Goal: Transaction & Acquisition: Subscribe to service/newsletter

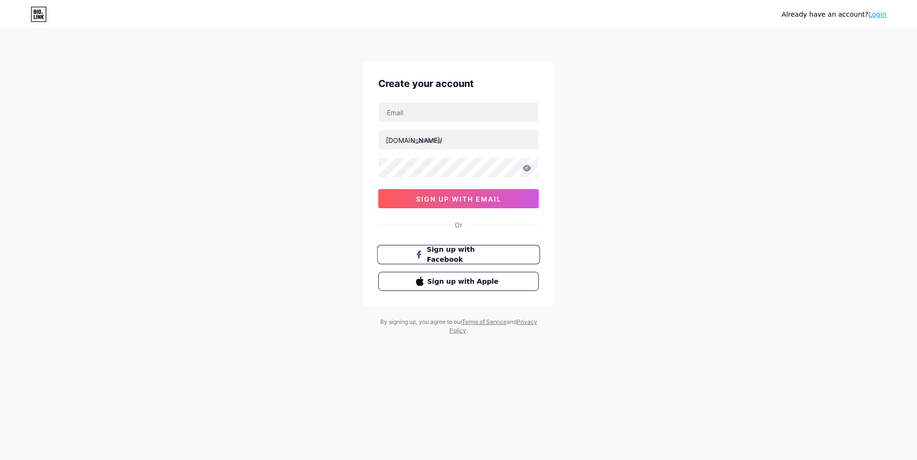
click at [460, 254] on span "Sign up with Facebook" at bounding box center [464, 255] width 75 height 21
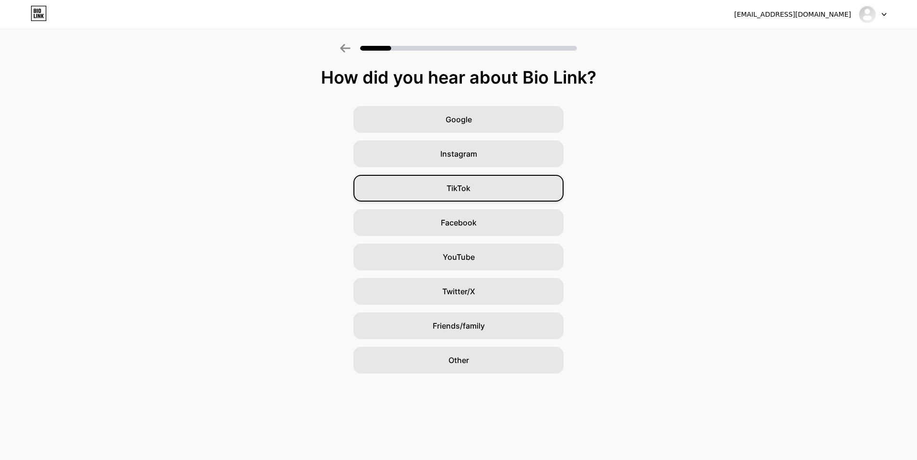
click at [483, 189] on div "TikTok" at bounding box center [459, 188] width 210 height 27
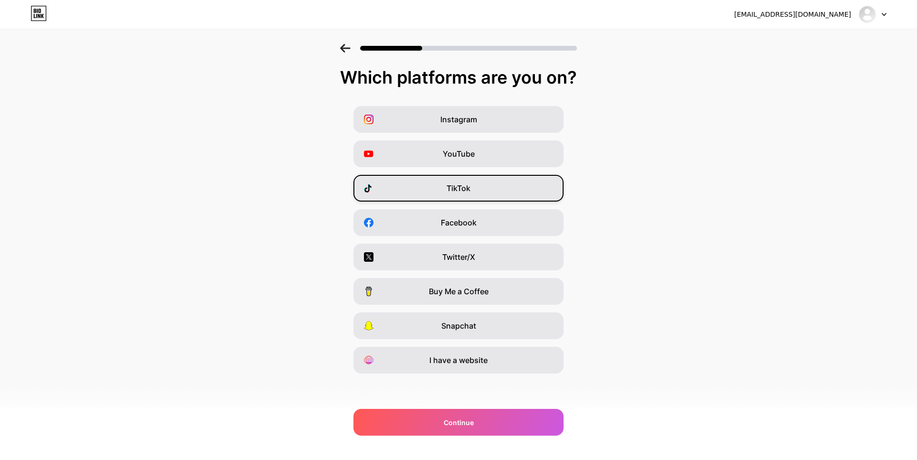
click at [461, 193] on span "TikTok" at bounding box center [459, 187] width 24 height 11
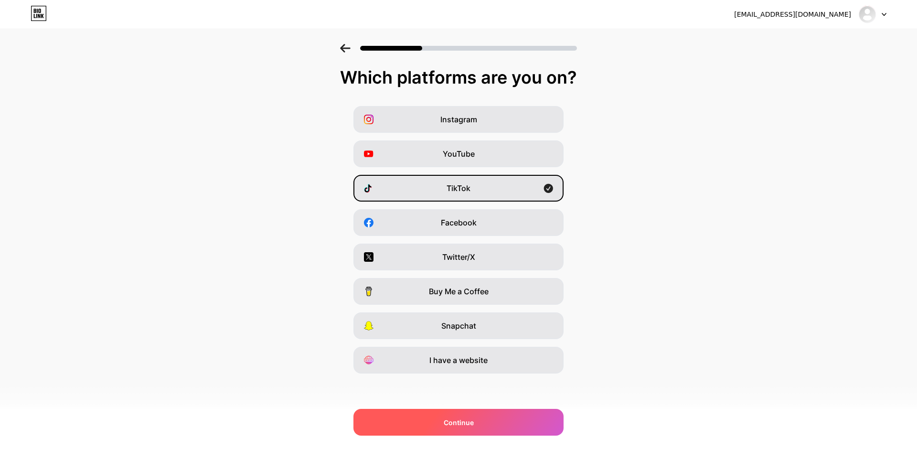
click at [504, 431] on div "Continue" at bounding box center [459, 422] width 210 height 27
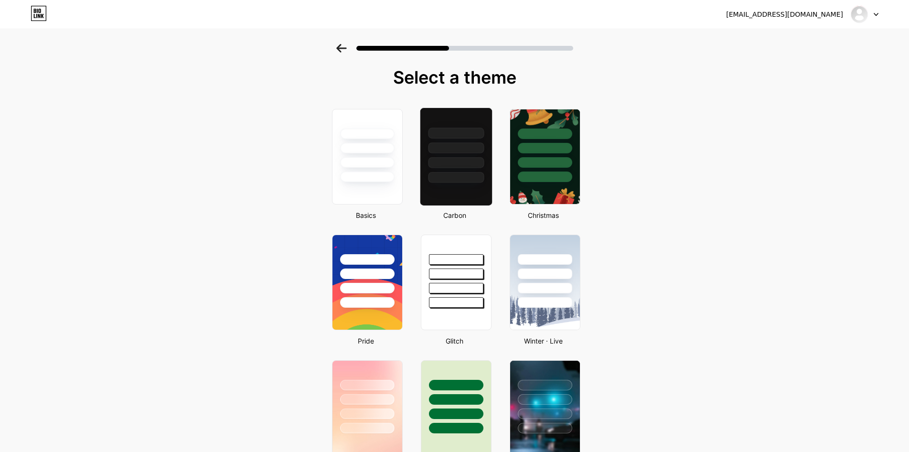
click at [444, 159] on div at bounding box center [456, 162] width 56 height 11
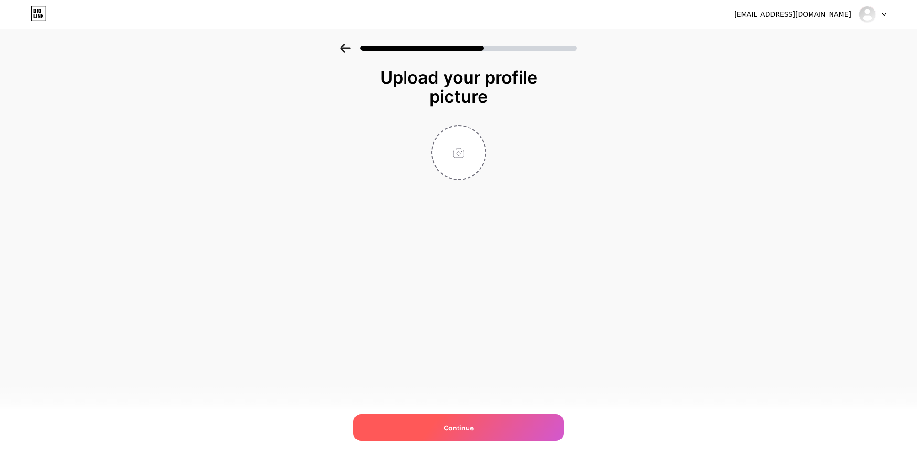
click at [518, 427] on div "Continue" at bounding box center [459, 427] width 210 height 27
click at [512, 429] on div "Continue" at bounding box center [459, 427] width 210 height 27
drag, startPoint x: 480, startPoint y: 427, endPoint x: 481, endPoint y: 419, distance: 7.7
click at [481, 425] on div "Continue" at bounding box center [459, 427] width 210 height 27
click at [450, 423] on span "Continue" at bounding box center [459, 428] width 30 height 10
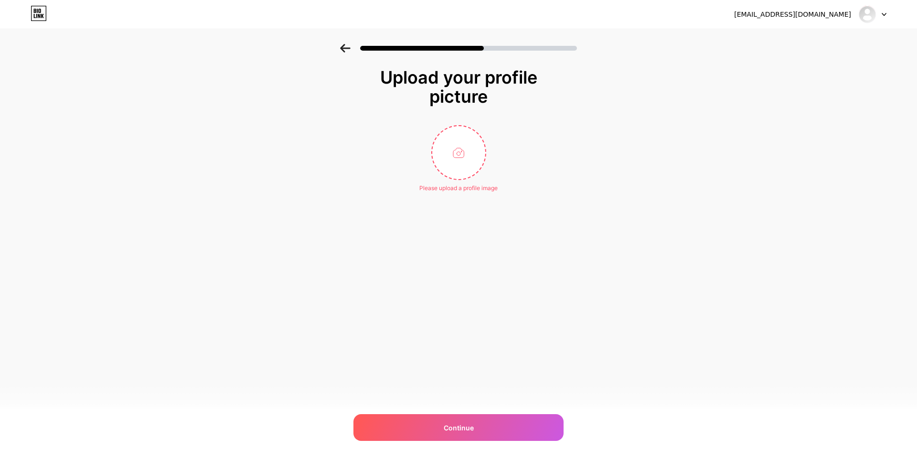
click at [344, 52] on icon at bounding box center [345, 48] width 10 height 9
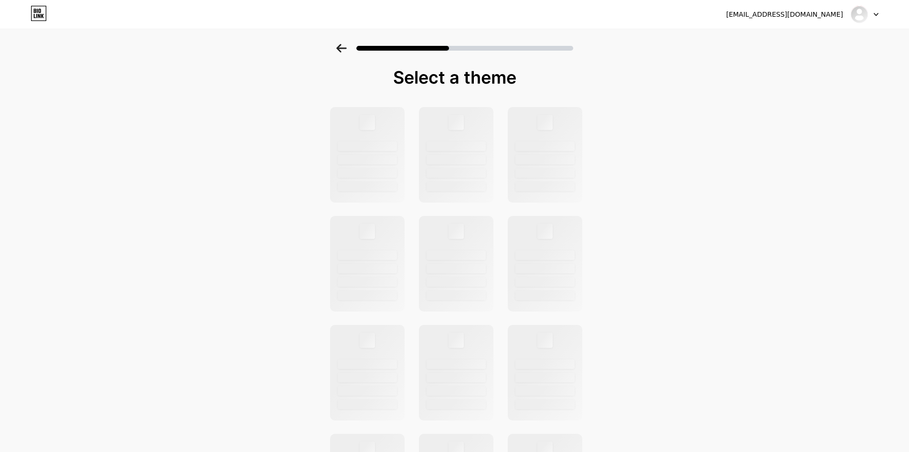
drag, startPoint x: 452, startPoint y: 165, endPoint x: 326, endPoint y: 86, distance: 148.7
click at [446, 163] on div at bounding box center [456, 155] width 75 height 96
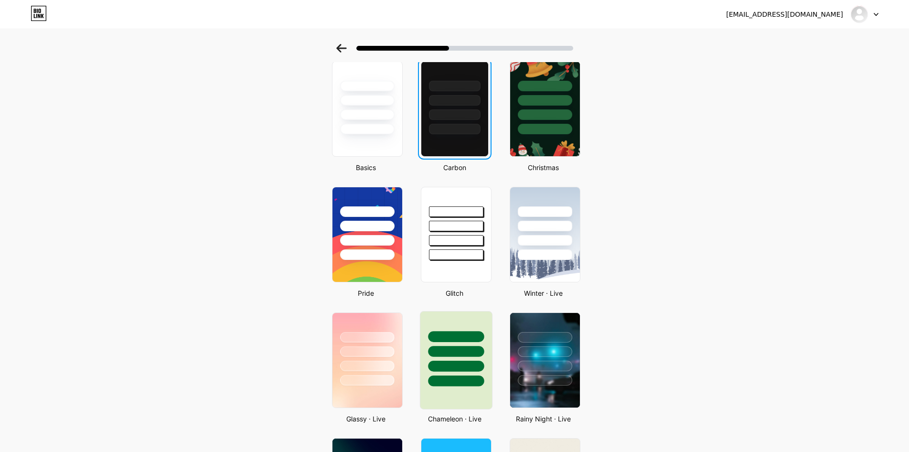
scroll to position [96, 0]
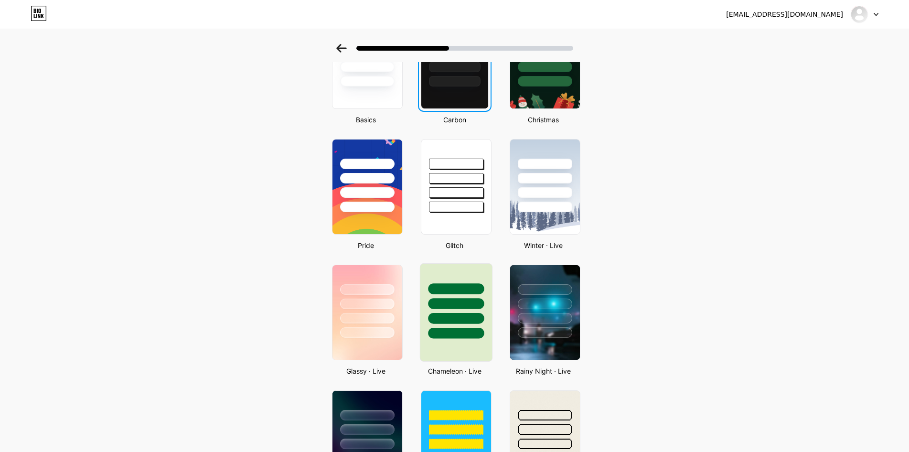
click at [462, 334] on div at bounding box center [456, 333] width 56 height 11
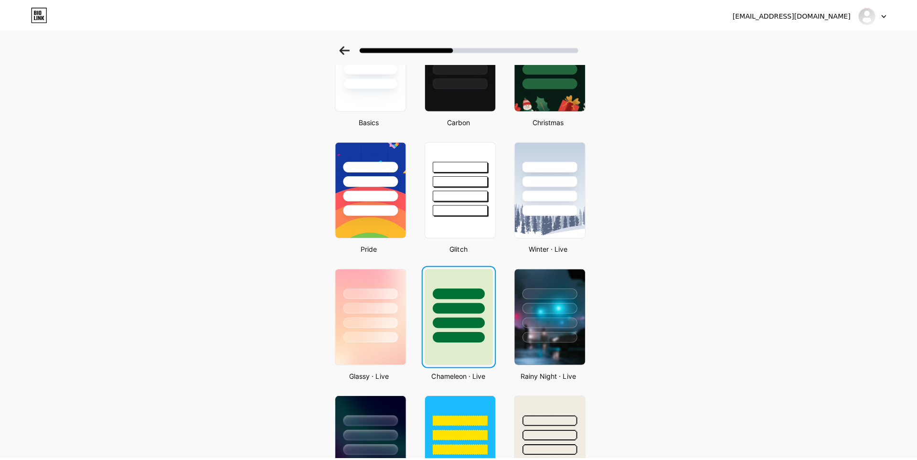
scroll to position [0, 0]
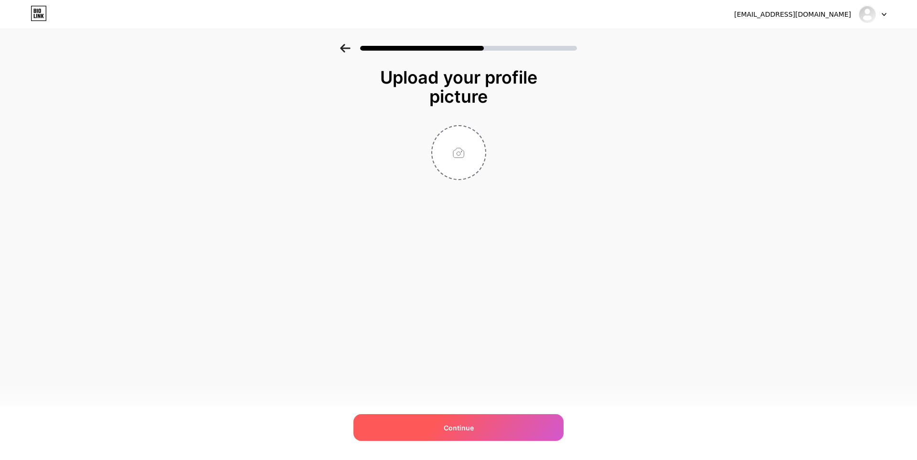
click at [496, 420] on div "Continue" at bounding box center [459, 427] width 210 height 27
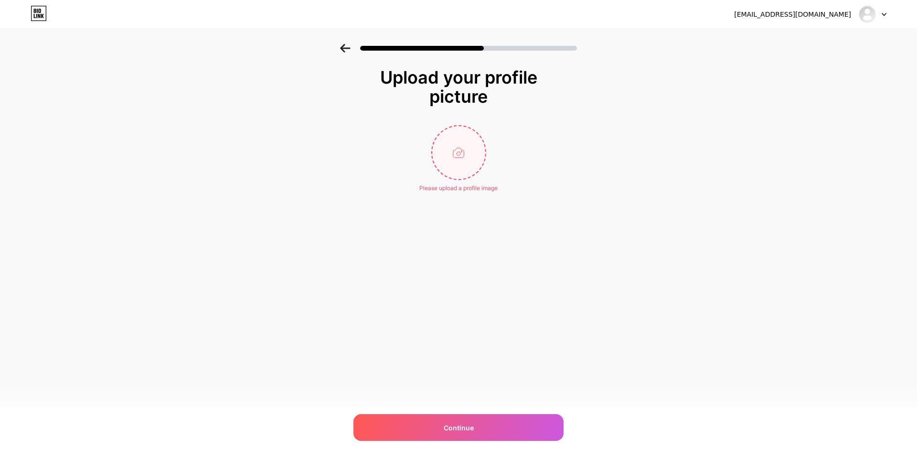
click at [461, 178] on input "file" at bounding box center [458, 152] width 53 height 53
click at [503, 427] on div "Continue" at bounding box center [459, 427] width 210 height 27
click at [504, 427] on div "Continue" at bounding box center [459, 427] width 210 height 27
drag, startPoint x: 504, startPoint y: 427, endPoint x: 507, endPoint y: 345, distance: 81.3
click at [504, 425] on div "Continue" at bounding box center [459, 427] width 210 height 27
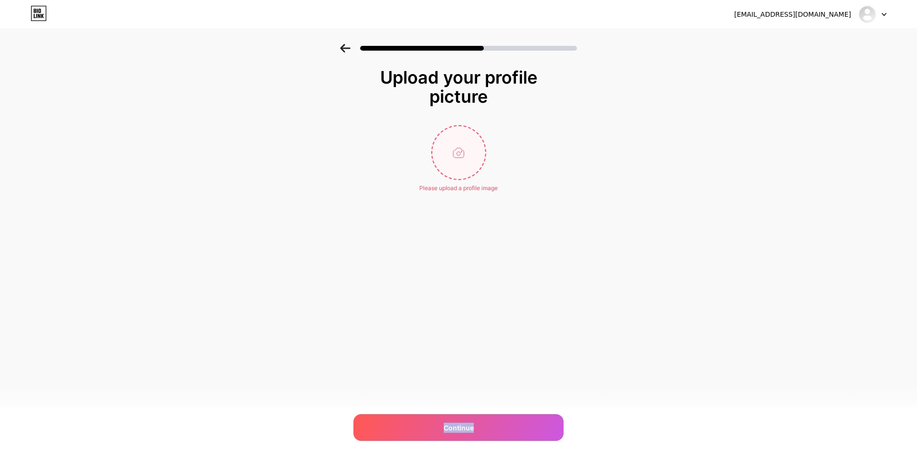
click at [472, 153] on input "file" at bounding box center [458, 152] width 53 height 53
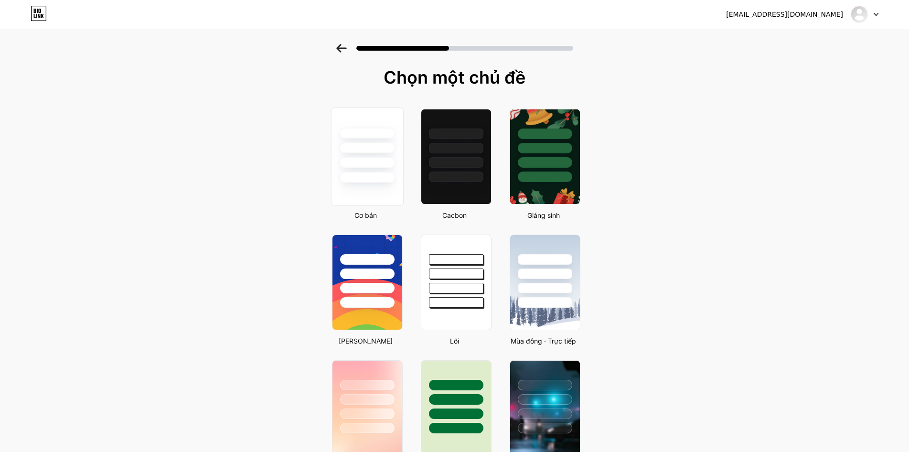
click at [371, 152] on div at bounding box center [367, 147] width 56 height 11
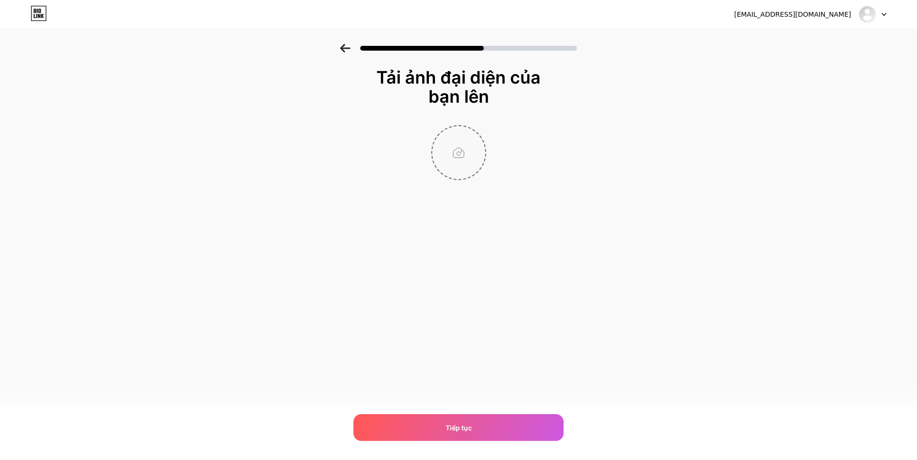
click at [467, 148] on input "file" at bounding box center [458, 152] width 53 height 53
type input "C:\fakepath\tải xuống.jpg"
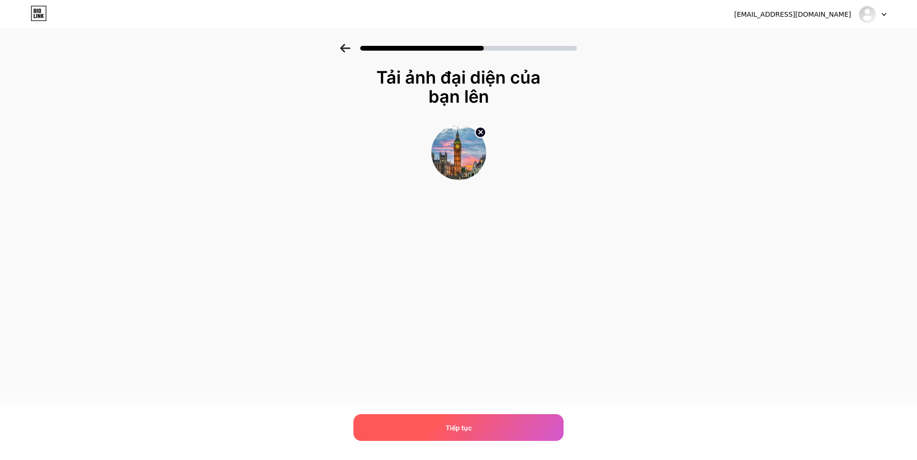
click at [517, 422] on div "Tiếp tục" at bounding box center [459, 427] width 210 height 27
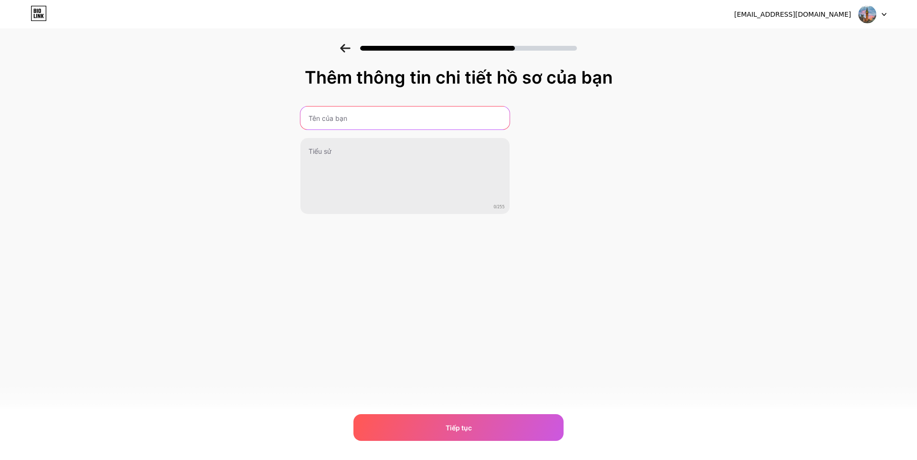
click at [381, 117] on input "text" at bounding box center [405, 118] width 209 height 23
type input "toanke"
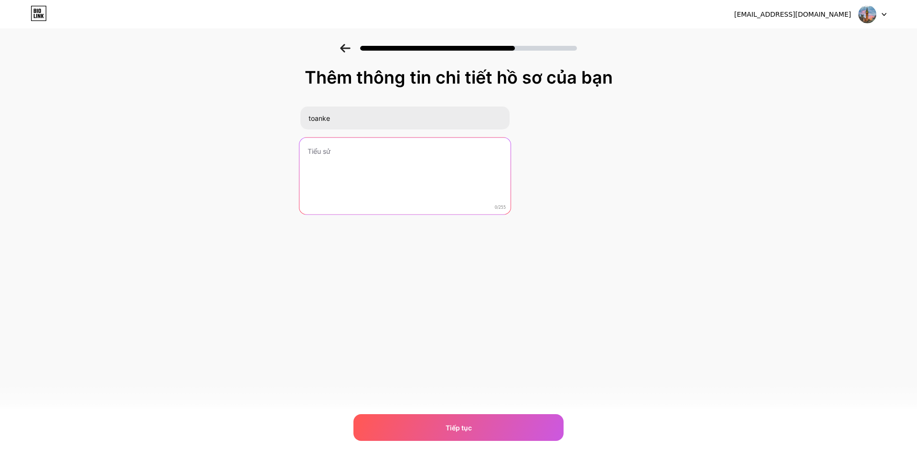
click at [380, 157] on textarea at bounding box center [404, 177] width 211 height 78
type textarea "valo"
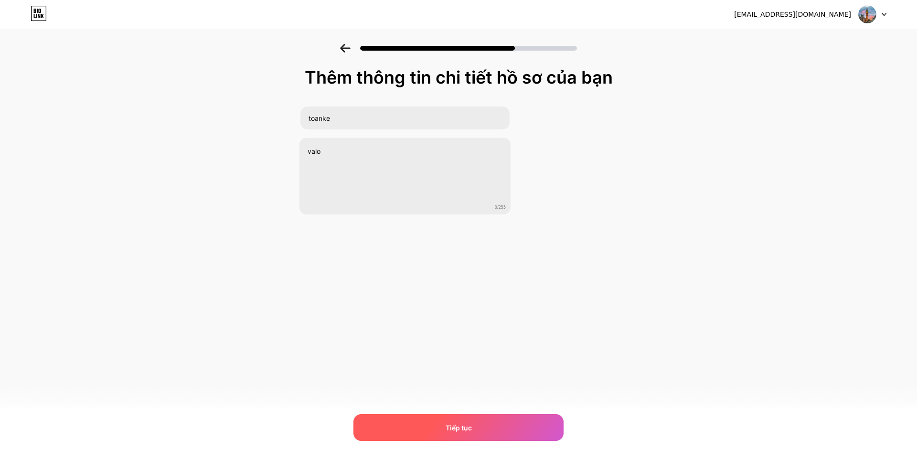
click at [493, 414] on div "Tiếp tục" at bounding box center [459, 427] width 210 height 27
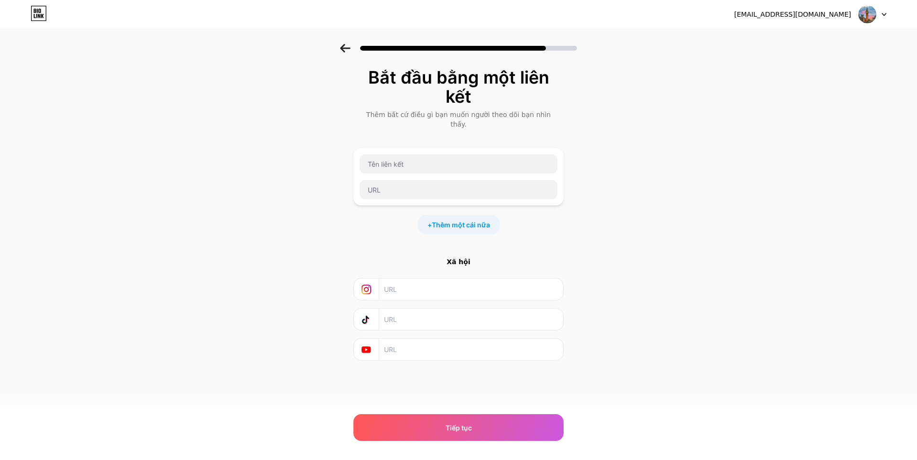
click at [419, 312] on input "text" at bounding box center [470, 319] width 173 height 21
click at [473, 419] on div "Tiếp tục" at bounding box center [459, 427] width 210 height 27
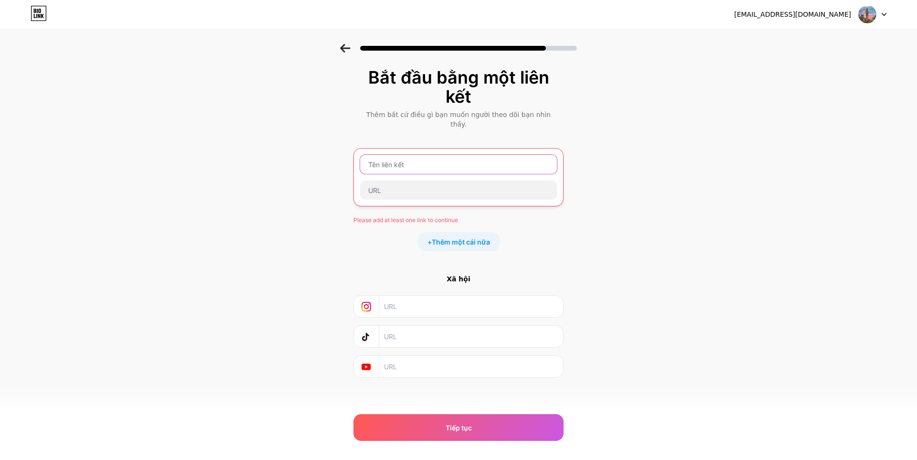
click at [415, 155] on input "text" at bounding box center [458, 164] width 197 height 19
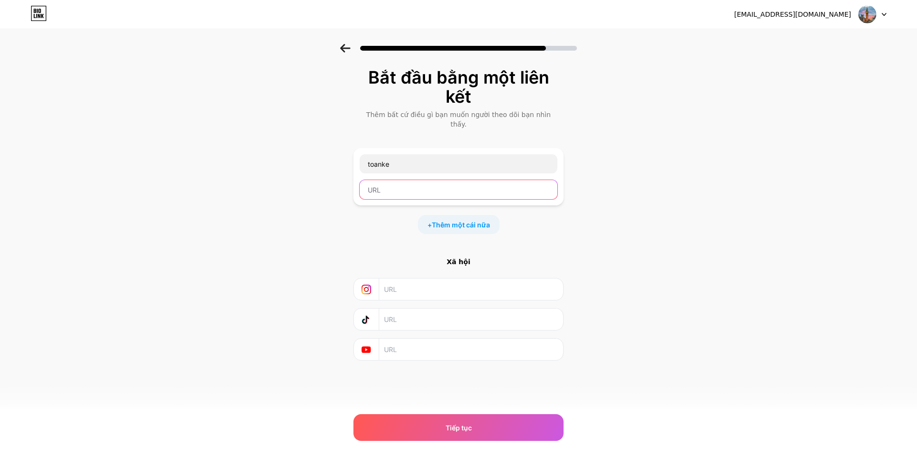
click at [440, 180] on input "text" at bounding box center [459, 189] width 198 height 19
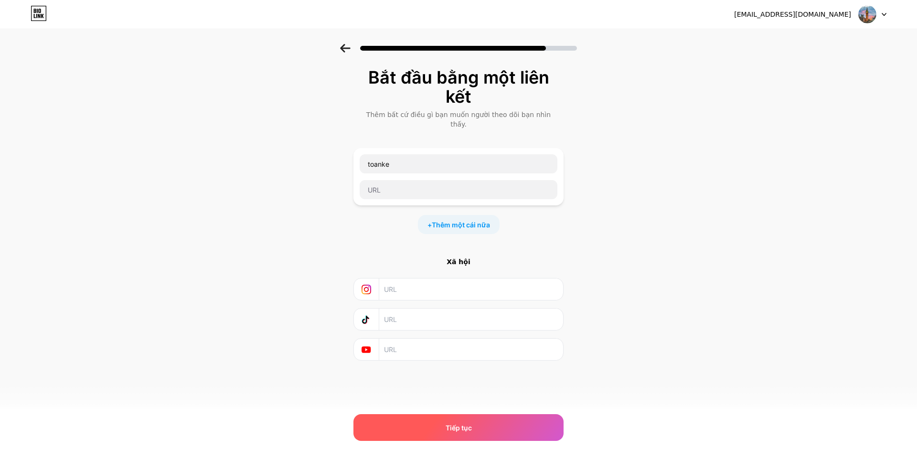
click at [512, 430] on div "Tiếp tục" at bounding box center [459, 427] width 210 height 27
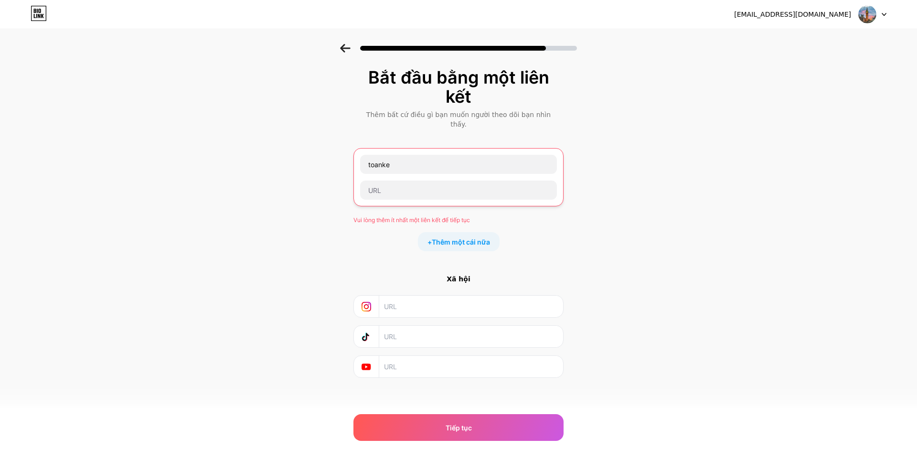
click at [365, 332] on icon at bounding box center [367, 337] width 10 height 10
click at [367, 332] on icon at bounding box center [367, 337] width 10 height 10
drag, startPoint x: 387, startPoint y: 352, endPoint x: 386, endPoint y: 359, distance: 6.8
click at [387, 356] on input "text" at bounding box center [470, 366] width 173 height 21
click at [386, 359] on input "text" at bounding box center [470, 366] width 173 height 21
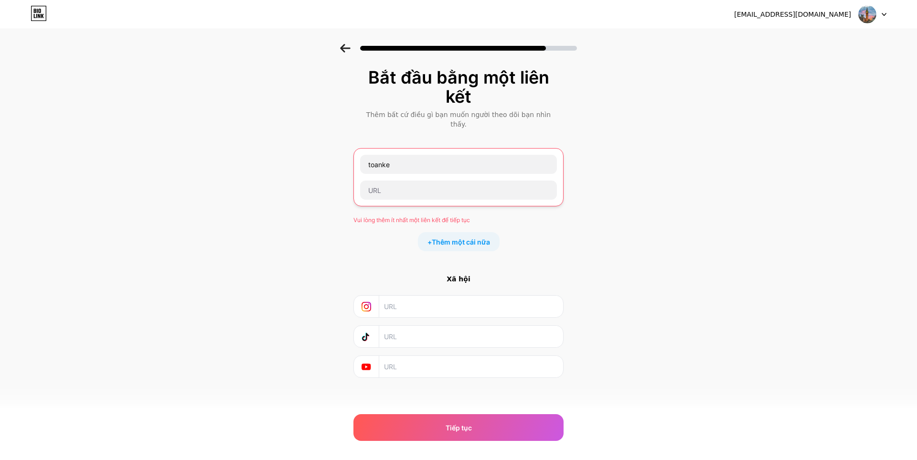
click at [359, 356] on div at bounding box center [366, 366] width 25 height 21
click at [400, 364] on input "text" at bounding box center [470, 366] width 173 height 21
click at [408, 159] on input "toanke" at bounding box center [458, 164] width 197 height 19
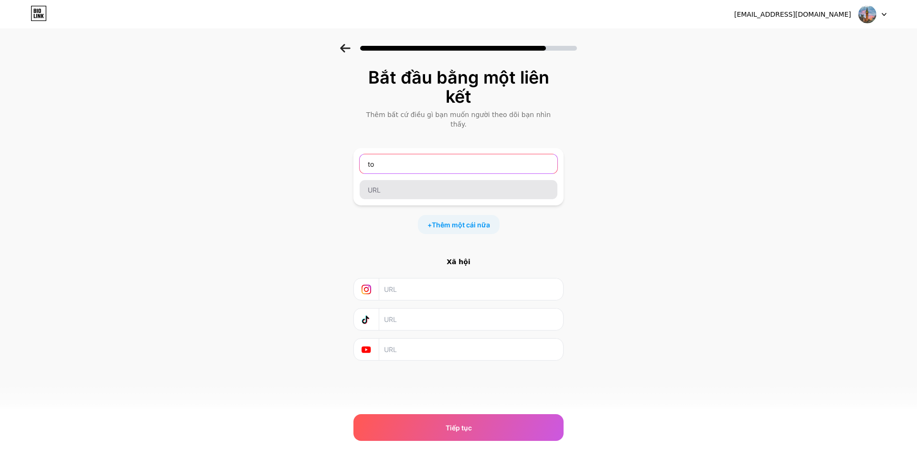
type input "t"
click at [415, 281] on input "text" at bounding box center [470, 289] width 173 height 21
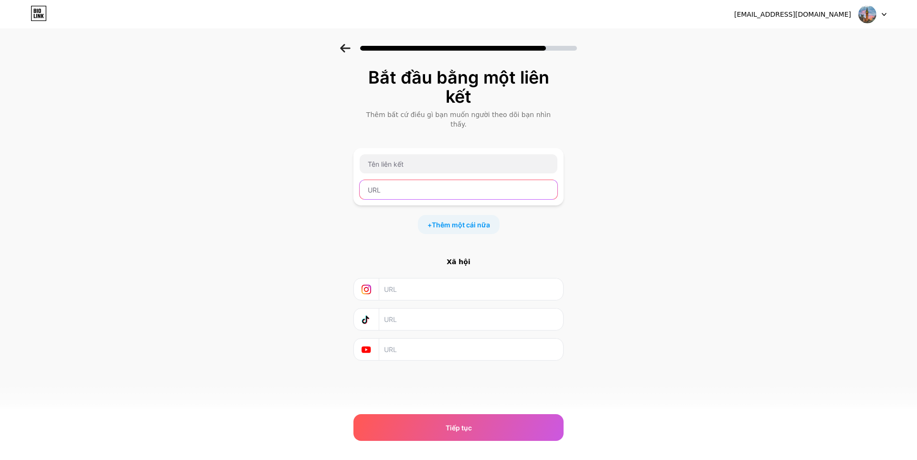
click at [412, 182] on input "text" at bounding box center [459, 189] width 198 height 19
paste input "[URL][DOMAIN_NAME]"
type input "[URL][DOMAIN_NAME]"
click at [421, 154] on input "text" at bounding box center [459, 163] width 198 height 19
paste input "[URL][DOMAIN_NAME]"
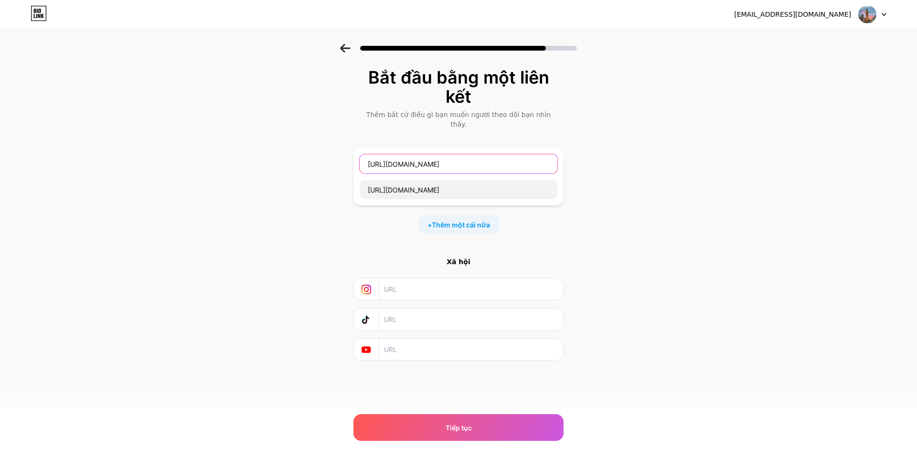
type input "[URL][DOMAIN_NAME]"
click at [435, 279] on input "text" at bounding box center [470, 289] width 173 height 21
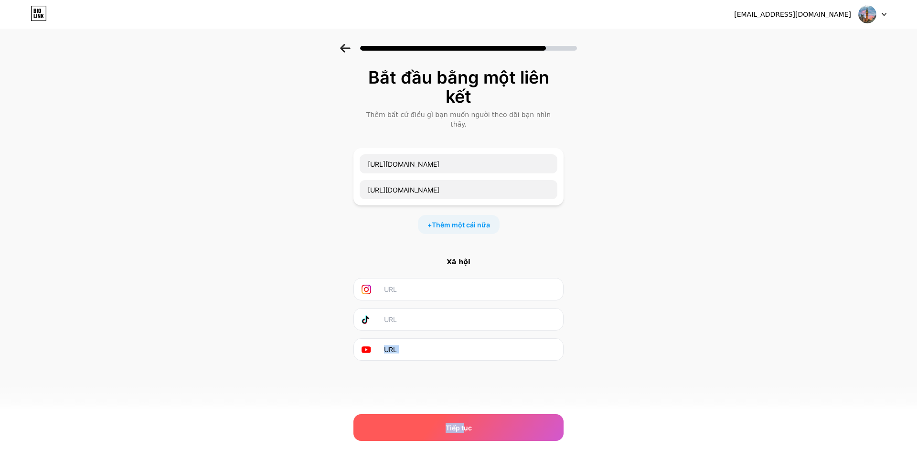
click at [465, 417] on div "[EMAIL_ADDRESS][DOMAIN_NAME] Đăng xuất Liên kết đã được sao chép Bắt đầu bằng m…" at bounding box center [458, 230] width 917 height 460
click at [469, 423] on span "Tiếp tục" at bounding box center [459, 428] width 26 height 10
click at [469, 424] on font "Tiếp tục" at bounding box center [459, 428] width 26 height 8
click at [479, 430] on div "Tiếp tục" at bounding box center [459, 427] width 210 height 27
click at [480, 431] on div "Tiếp tục" at bounding box center [459, 427] width 210 height 27
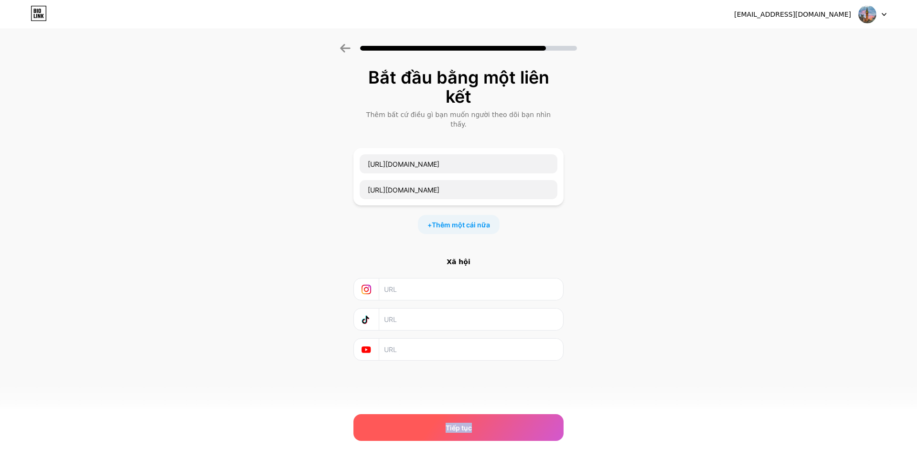
click at [480, 431] on div "Tiếp tục" at bounding box center [459, 427] width 210 height 27
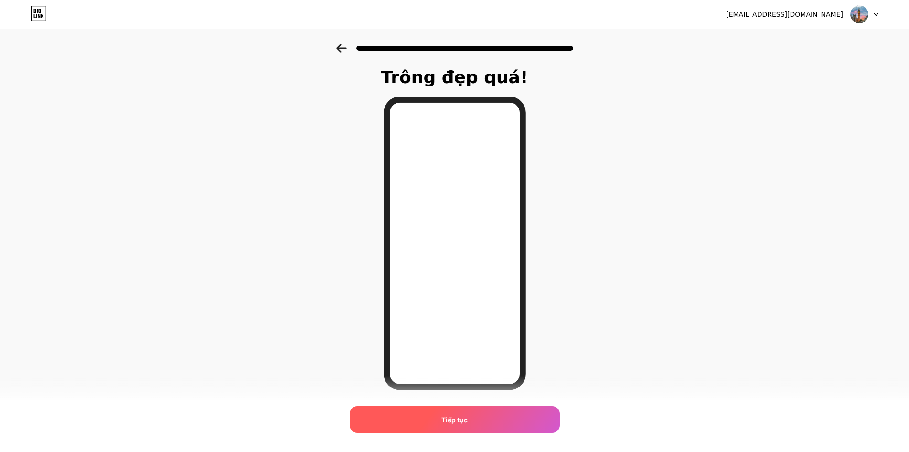
click at [497, 420] on div "Tiếp tục" at bounding box center [455, 419] width 210 height 27
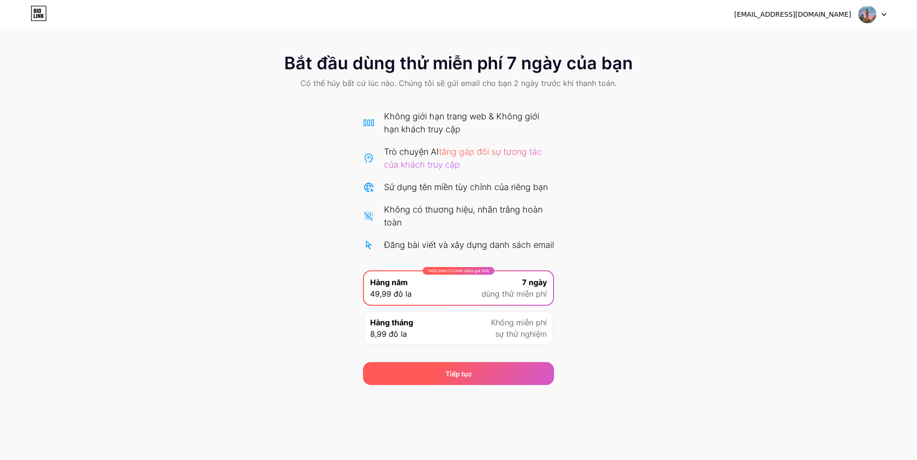
click at [486, 385] on div "Tiếp tục" at bounding box center [458, 373] width 191 height 23
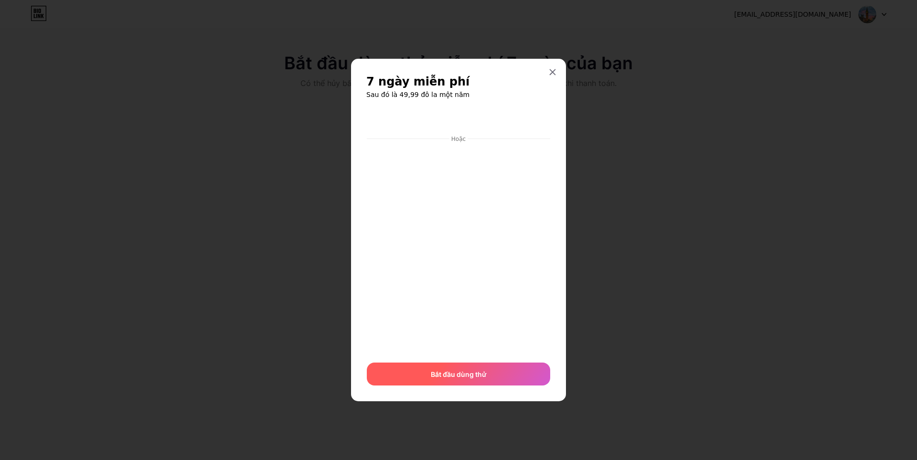
click at [493, 379] on div "Bắt đầu dùng thử" at bounding box center [458, 374] width 183 height 23
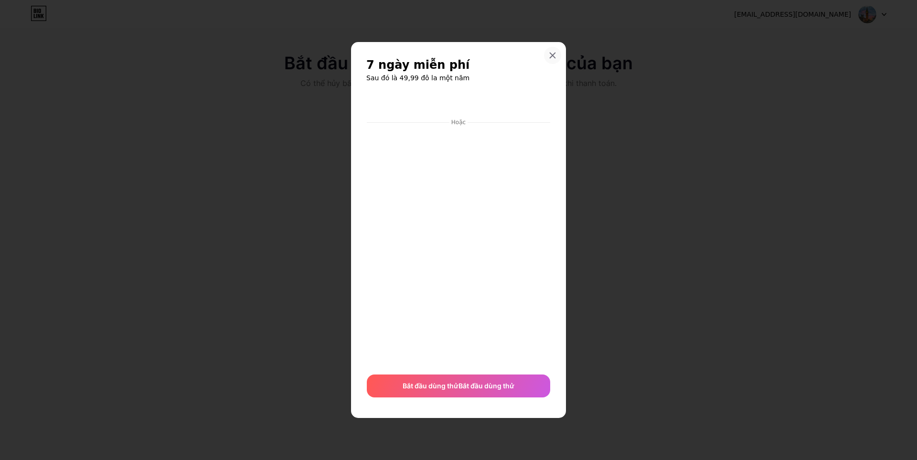
click at [559, 53] on div at bounding box center [552, 55] width 17 height 17
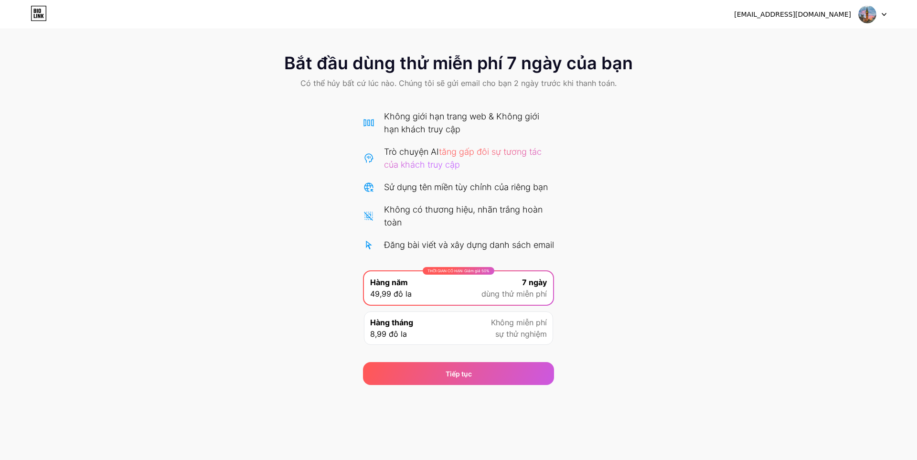
click at [455, 345] on div "Hàng tháng 8,99 đô la Không miễn phí sự thử nghiệm" at bounding box center [458, 327] width 189 height 33
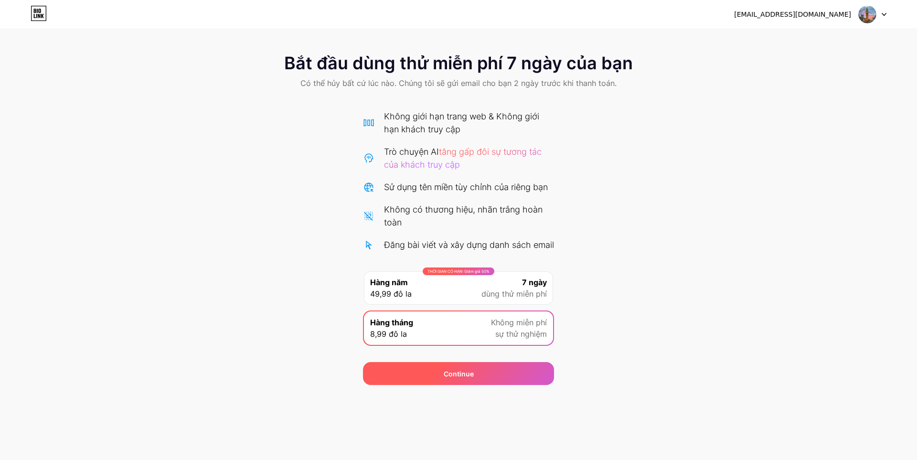
click at [470, 379] on div "Continue" at bounding box center [459, 374] width 30 height 10
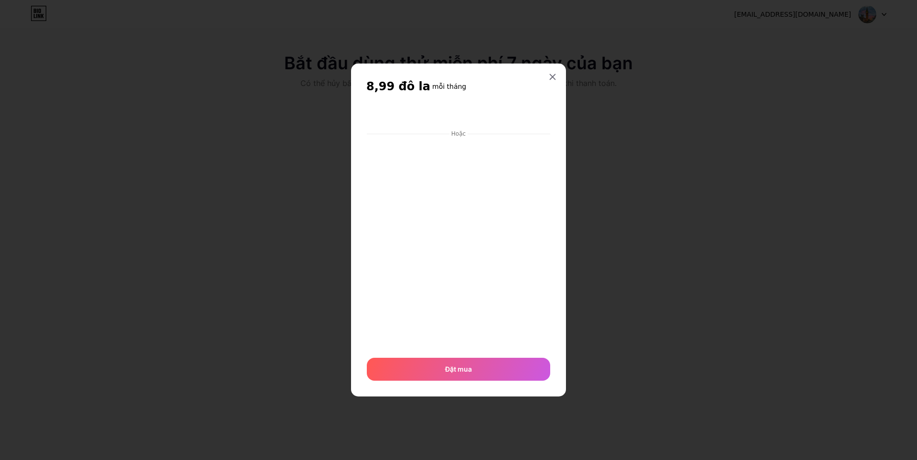
click at [555, 75] on icon at bounding box center [552, 77] width 5 height 5
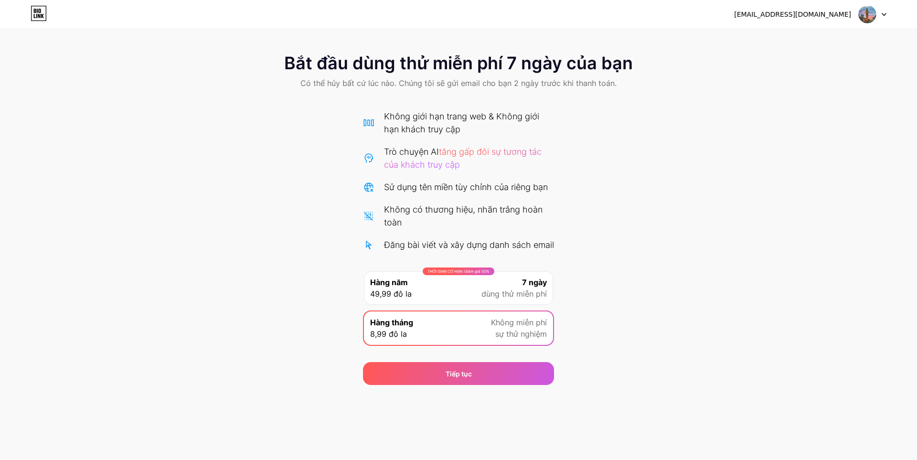
click at [842, 11] on font "[EMAIL_ADDRESS][DOMAIN_NAME]" at bounding box center [792, 15] width 117 height 8
click at [868, 11] on img at bounding box center [868, 14] width 18 height 18
click at [680, 128] on div "Bắt đầu dùng thử miễn phí 7 ngày của bạn Có thể hủy bất cứ lúc nào. Chúng tôi s…" at bounding box center [458, 214] width 917 height 341
click at [420, 197] on div "Không giới hạn trang web & Không giới hạn khách truy cập Trò chuyện AI tăng gấp…" at bounding box center [458, 180] width 191 height 141
drag, startPoint x: 468, startPoint y: 156, endPoint x: 481, endPoint y: 150, distance: 15.0
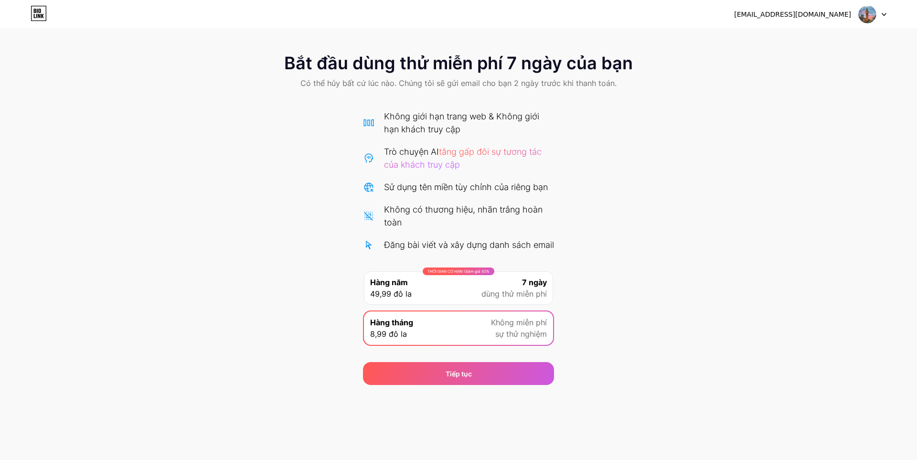
click at [468, 156] on div "Trò chuyện AI tăng gấp đôi sự tương tác của khách truy cập" at bounding box center [469, 158] width 170 height 26
drag, startPoint x: 502, startPoint y: 148, endPoint x: 522, endPoint y: 149, distance: 20.1
click at [507, 148] on font "tăng gấp đôi sự tương tác của khách truy cập" at bounding box center [463, 158] width 158 height 23
click at [523, 150] on font "tăng gấp đôi sự tương tác của khách truy cập" at bounding box center [463, 158] width 158 height 23
click at [525, 151] on font "tăng gấp đôi sự tương tác của khách truy cập" at bounding box center [463, 158] width 158 height 23
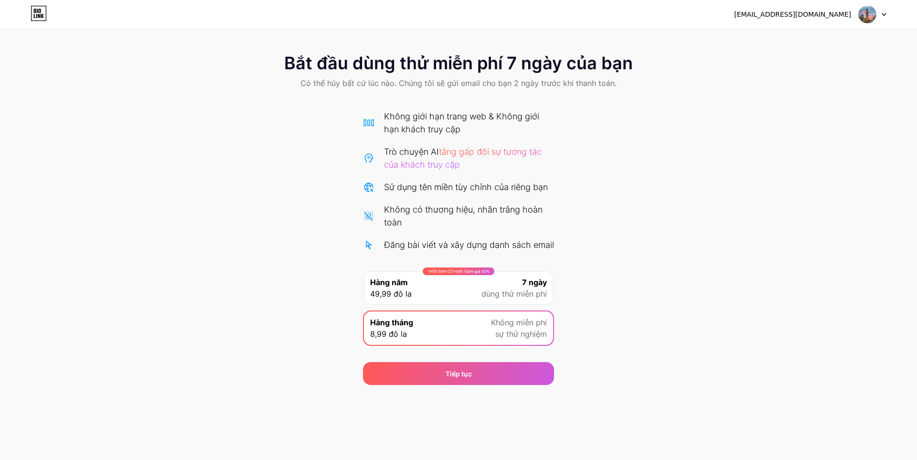
click at [410, 179] on div "Không giới hạn trang web & Không giới hạn khách truy cập Trò chuyện AI tăng gấp…" at bounding box center [458, 180] width 191 height 141
click at [417, 172] on div "Không giới hạn trang web & Không giới hạn khách truy cập Trò chuyện AI tăng gấp…" at bounding box center [458, 180] width 191 height 141
drag, startPoint x: 421, startPoint y: 168, endPoint x: 391, endPoint y: 168, distance: 30.1
click at [421, 168] on font "tăng gấp đôi sự tương tác của khách truy cập" at bounding box center [463, 158] width 158 height 23
click at [366, 166] on div "Trò chuyện AI tăng gấp đôi sự tương tác của khách truy cập" at bounding box center [458, 158] width 191 height 26
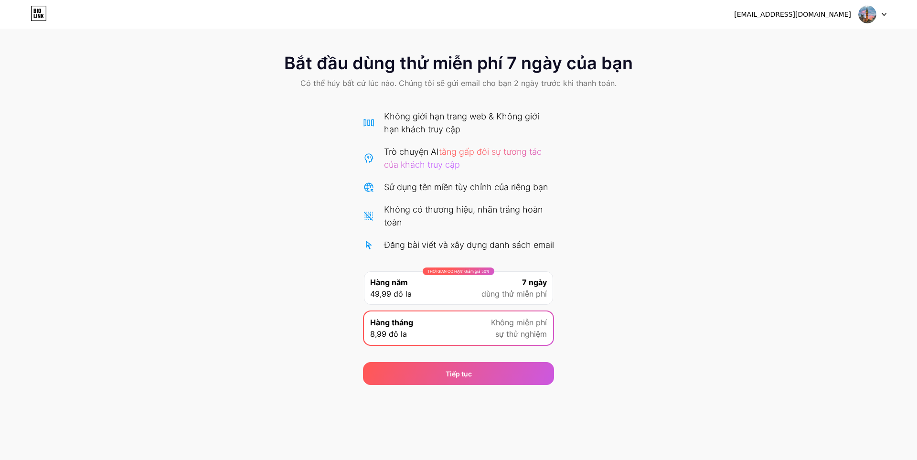
click at [880, 9] on div at bounding box center [873, 14] width 28 height 17
click at [512, 52] on div "Bắt đầu dùng thử miễn phí 7 ngày của bạn Có thể hủy bất cứ lúc nào. Chúng tôi s…" at bounding box center [458, 72] width 917 height 56
click at [478, 385] on div "Tiếp tục" at bounding box center [458, 373] width 191 height 23
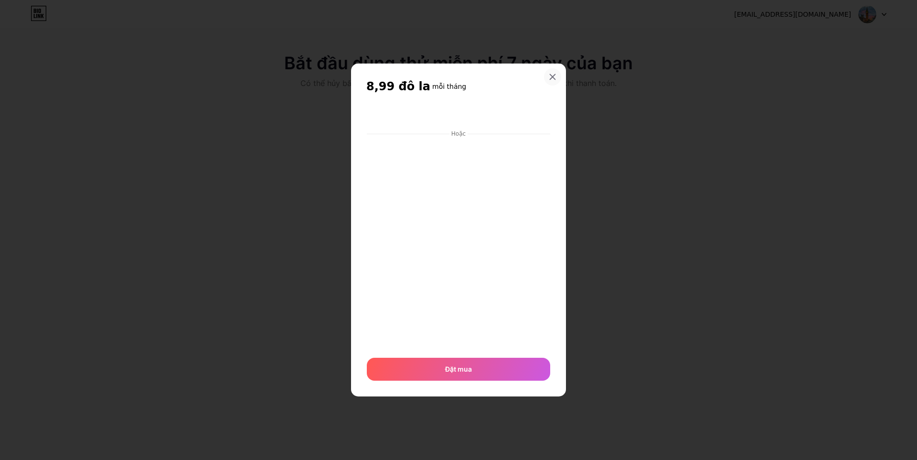
click at [551, 75] on icon at bounding box center [552, 77] width 5 height 5
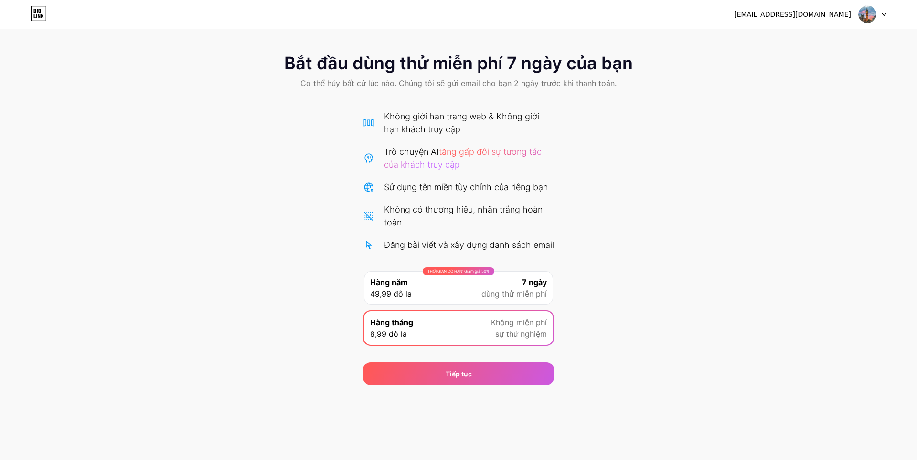
click at [459, 305] on div "THỜI GIAN CÓ HẠN: Giảm giá 50% Hàng năm 49,99 đô la 7 ngày dùng thử miễn phí" at bounding box center [458, 287] width 189 height 33
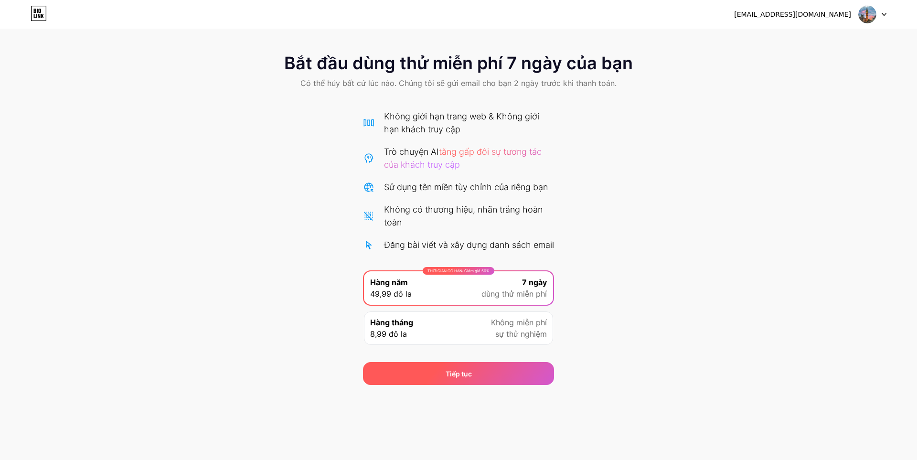
click at [497, 385] on div "Tiếp tục" at bounding box center [458, 373] width 191 height 23
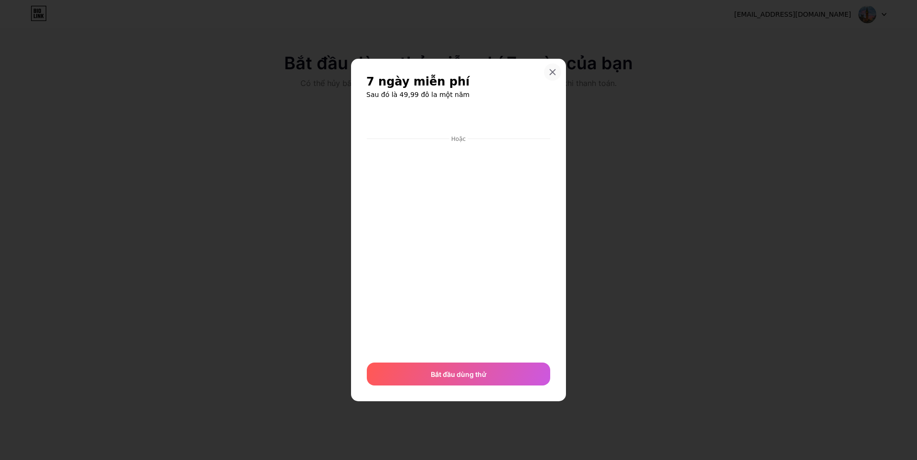
click at [550, 69] on icon at bounding box center [553, 72] width 8 height 8
